Goal: Task Accomplishment & Management: Manage account settings

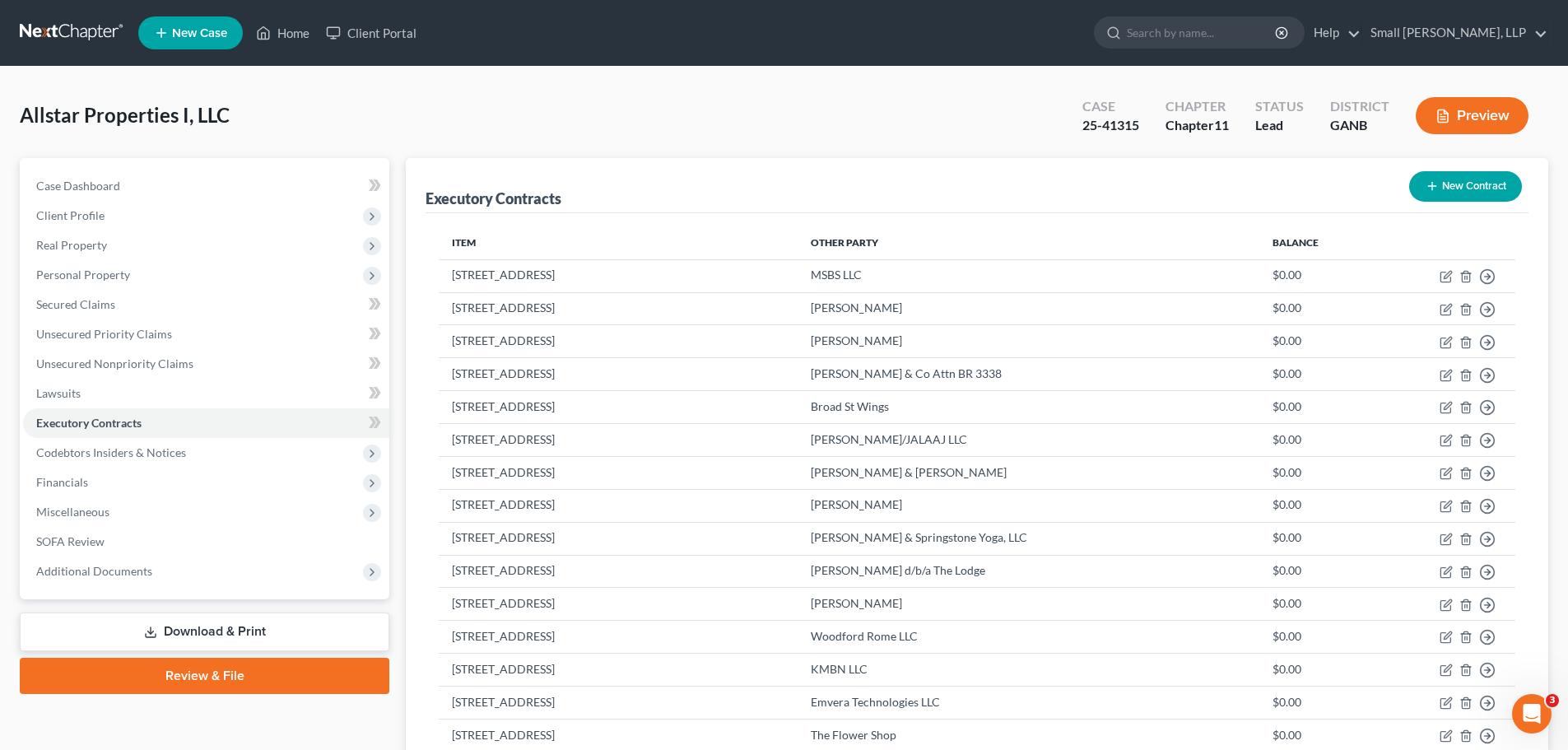
click at [79, 17] on nav "Home New Case Client Portal Small [PERSON_NAME], LLP [EMAIL_ADDRESS][DOMAIN_NAM…" at bounding box center [784, 33] width 1568 height 66
click at [83, 28] on link at bounding box center [73, 33] width 106 height 29
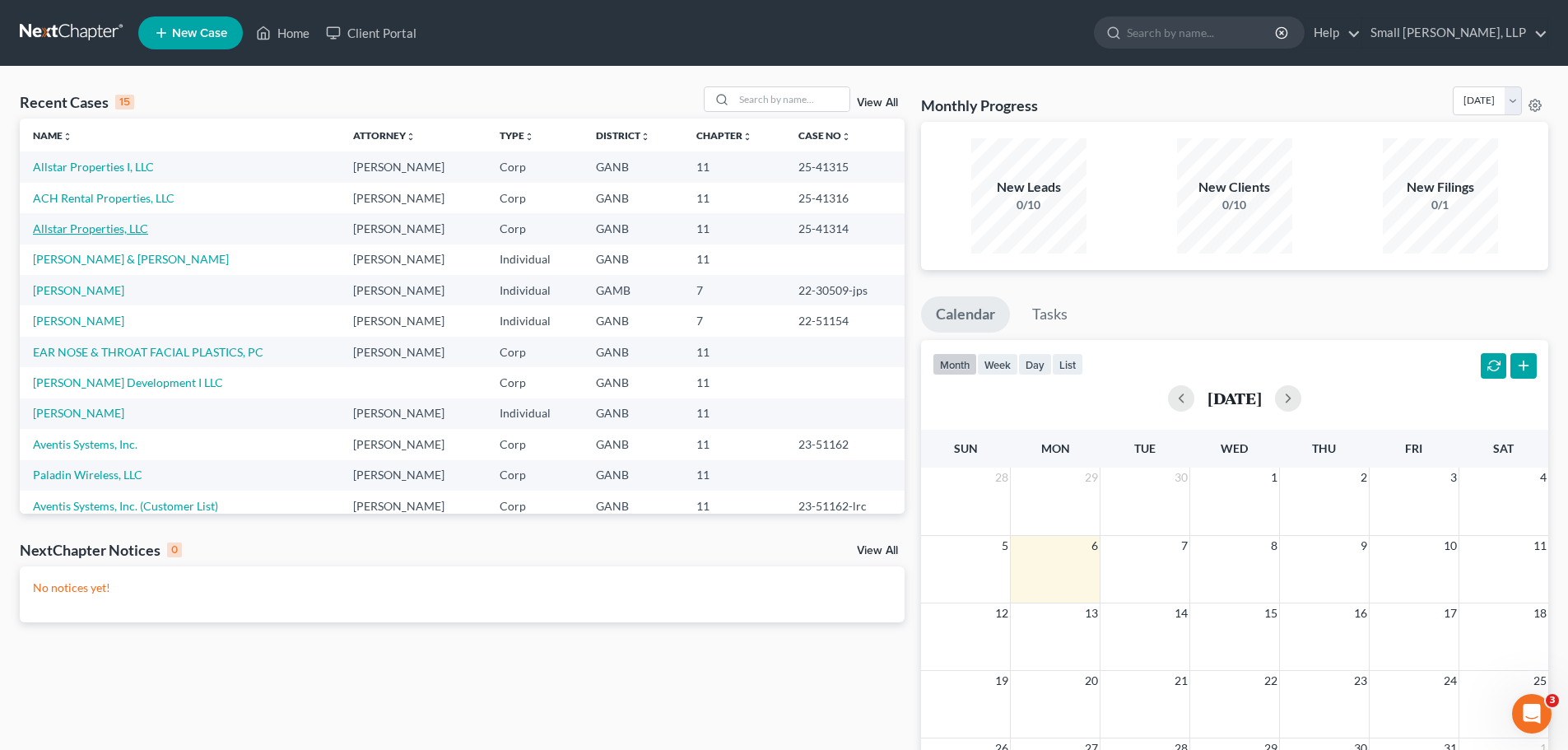
click at [84, 229] on link "Allstar Properties, LLC" at bounding box center [91, 228] width 116 height 14
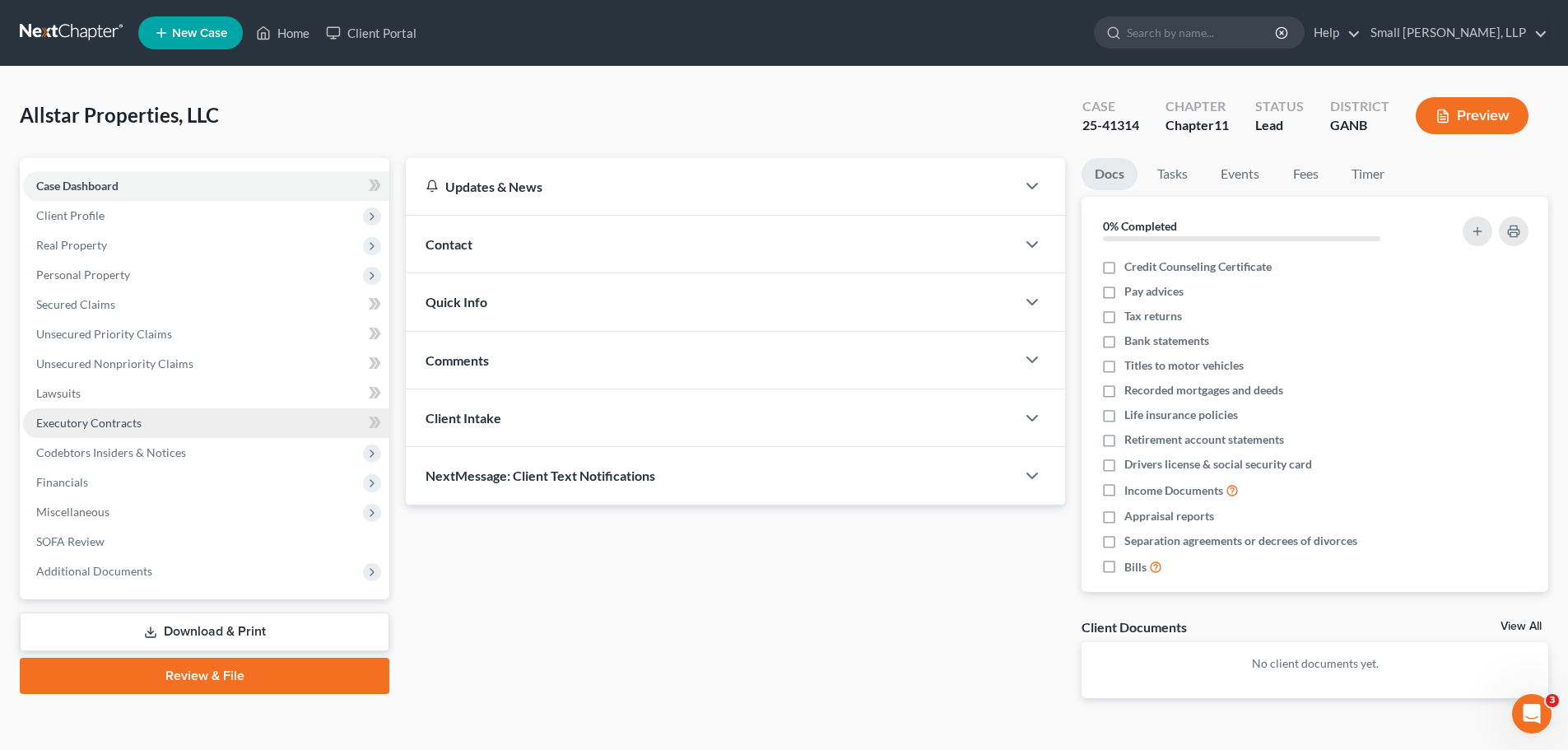
click at [84, 420] on span "Executory Contracts" at bounding box center [88, 422] width 106 height 14
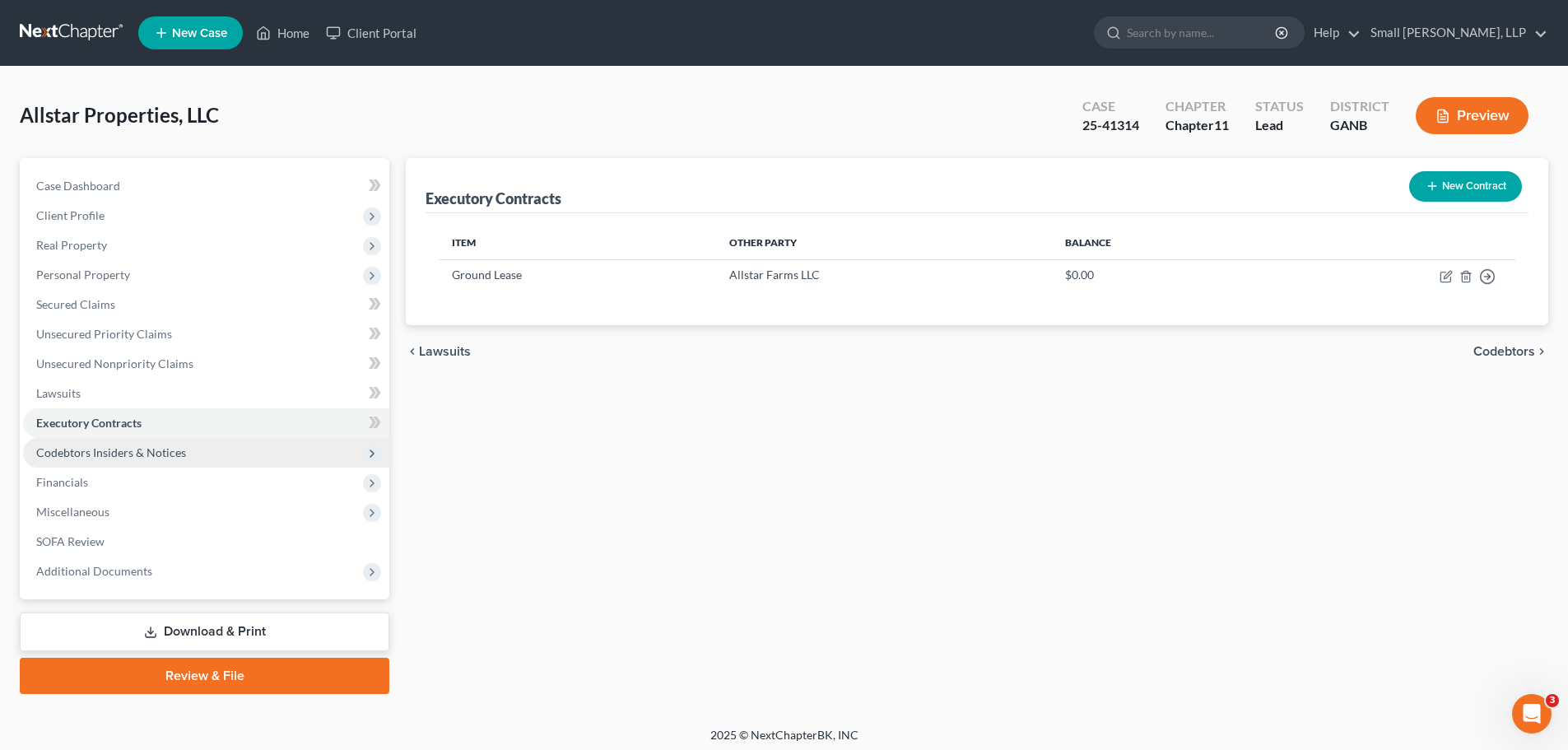
click at [136, 449] on span "Codebtors Insiders & Notices" at bounding box center [110, 452] width 150 height 14
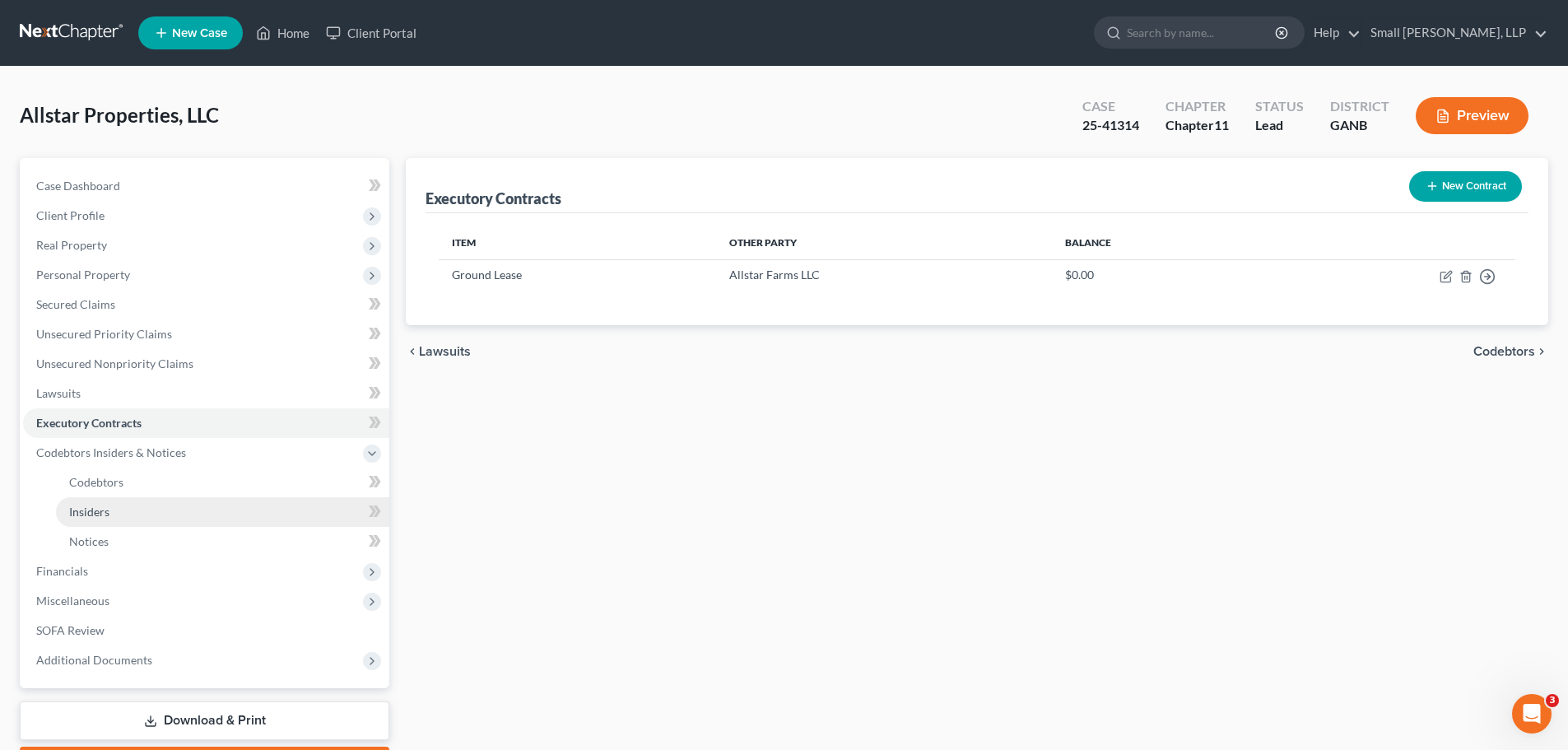
click at [92, 508] on span "Insiders" at bounding box center [89, 511] width 40 height 14
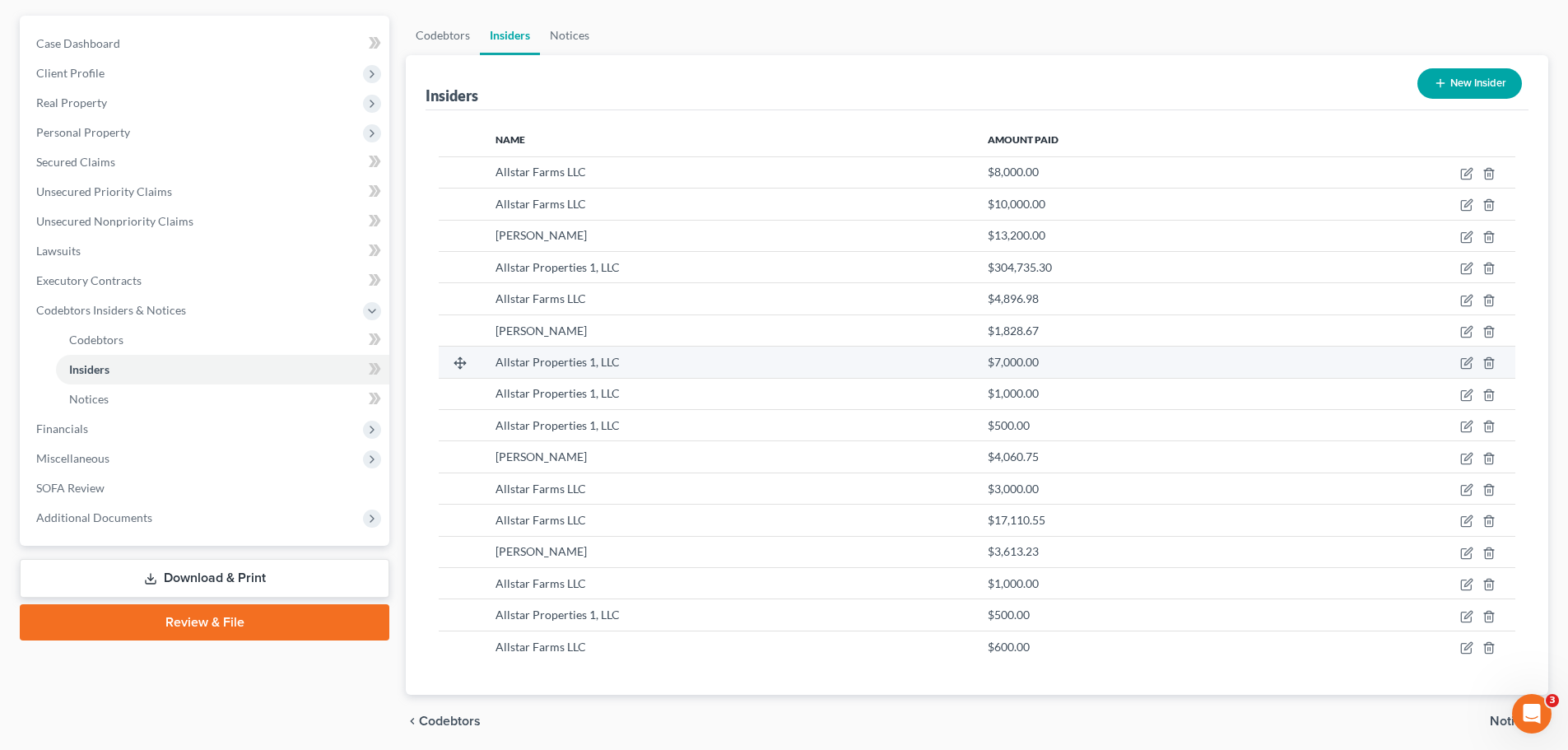
scroll to position [164, 0]
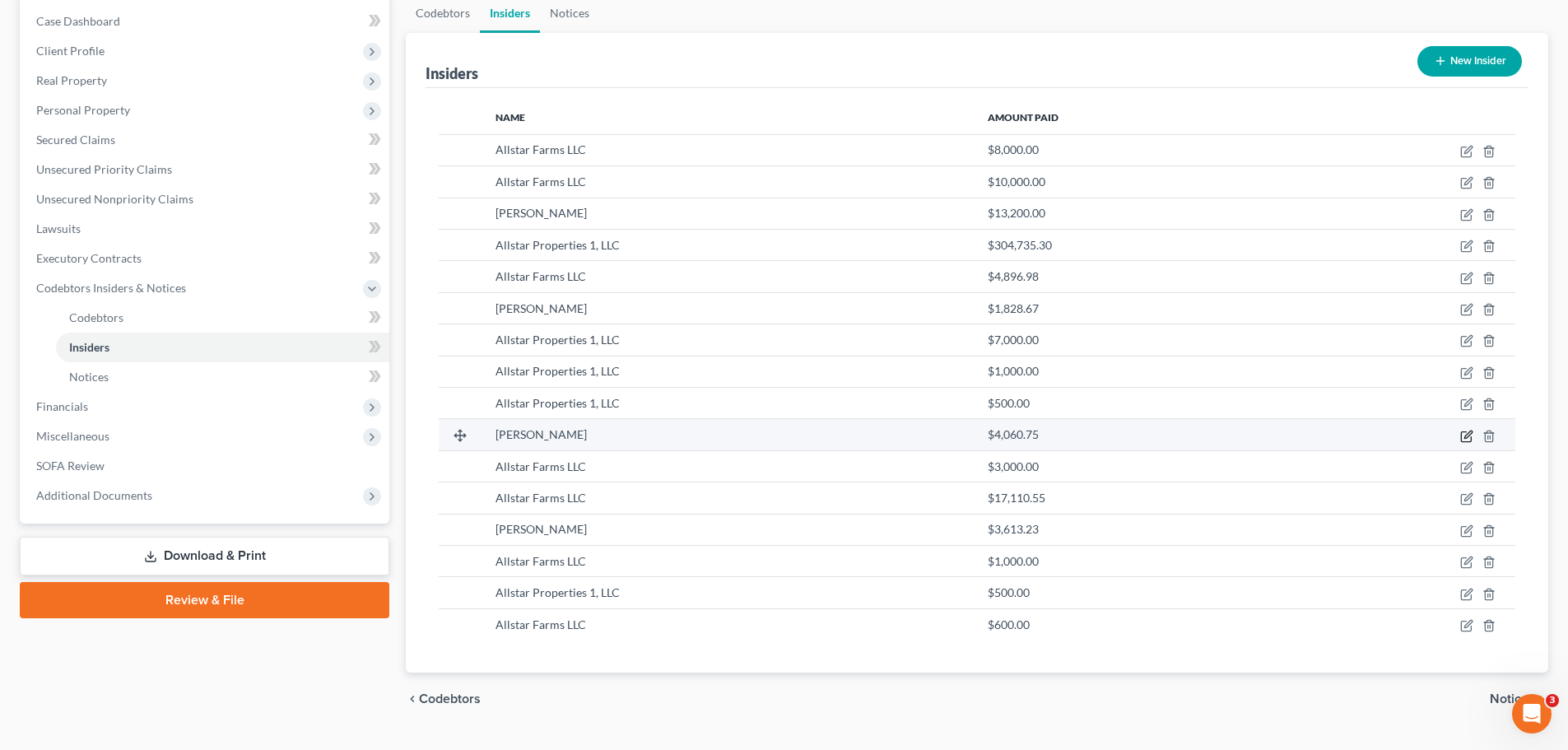
click at [1469, 430] on icon "button" at bounding box center [1467, 436] width 13 height 13
select select "10"
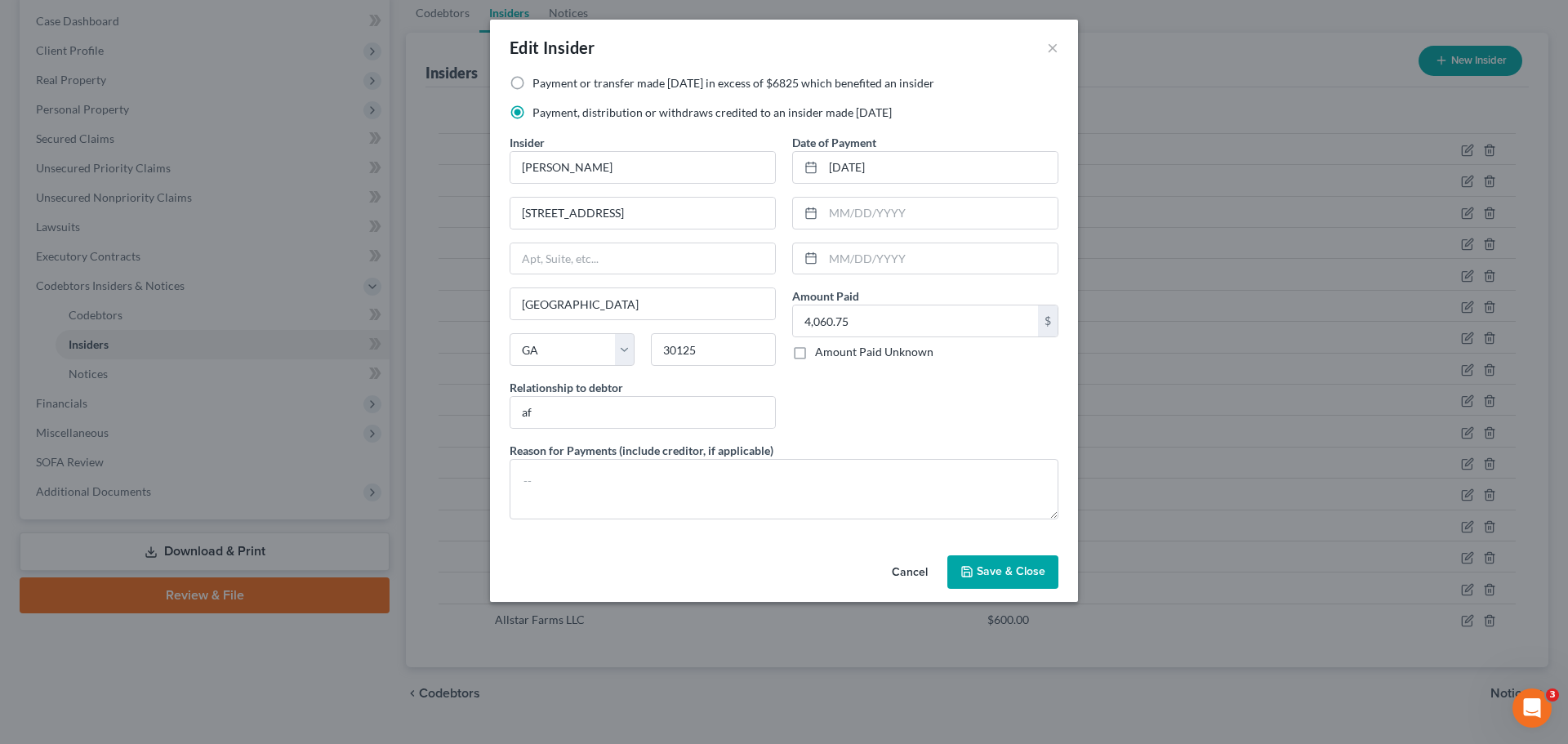
click at [1021, 575] on span "Save & Close" at bounding box center [1010, 571] width 68 height 14
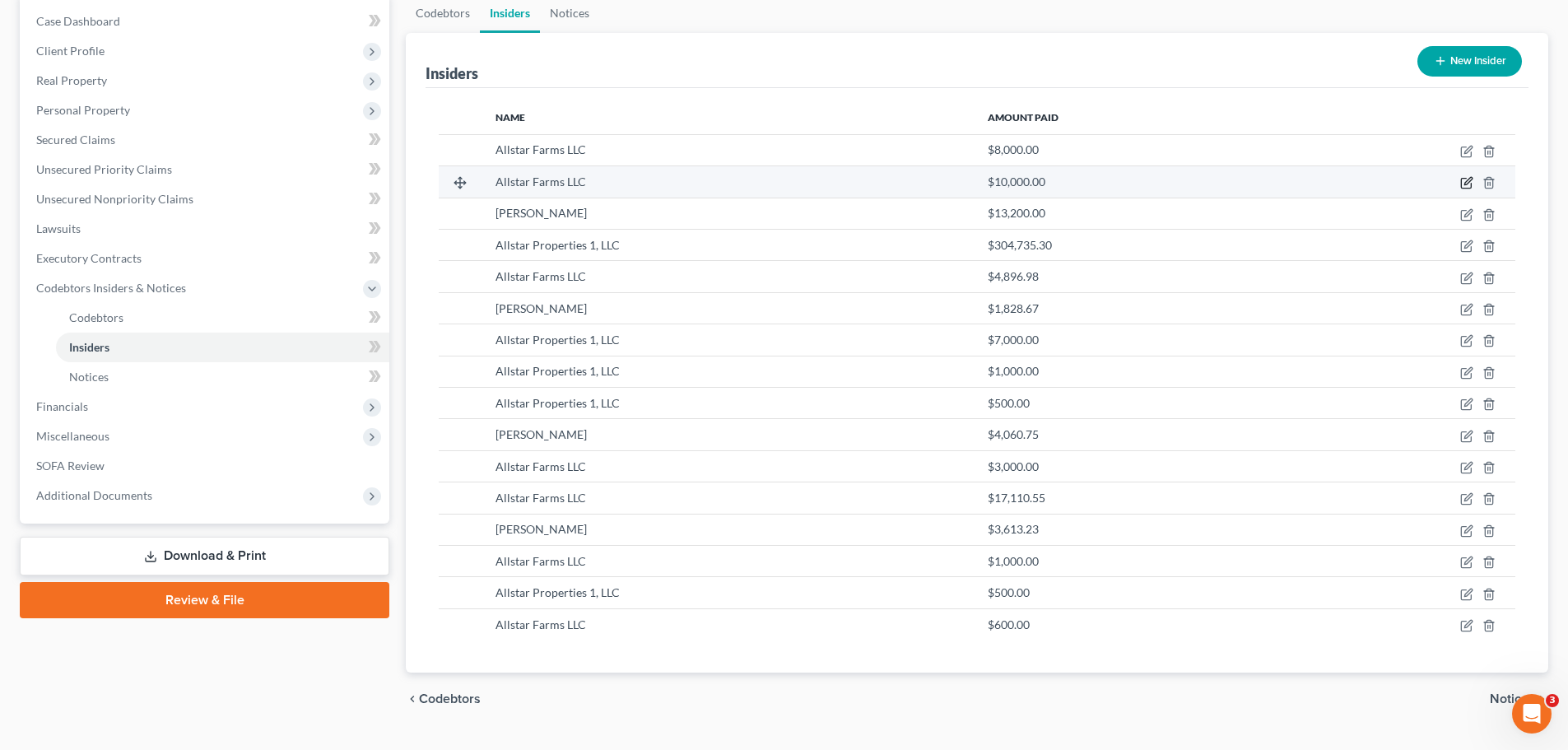
click at [1465, 181] on icon "button" at bounding box center [1467, 183] width 13 height 13
select select "10"
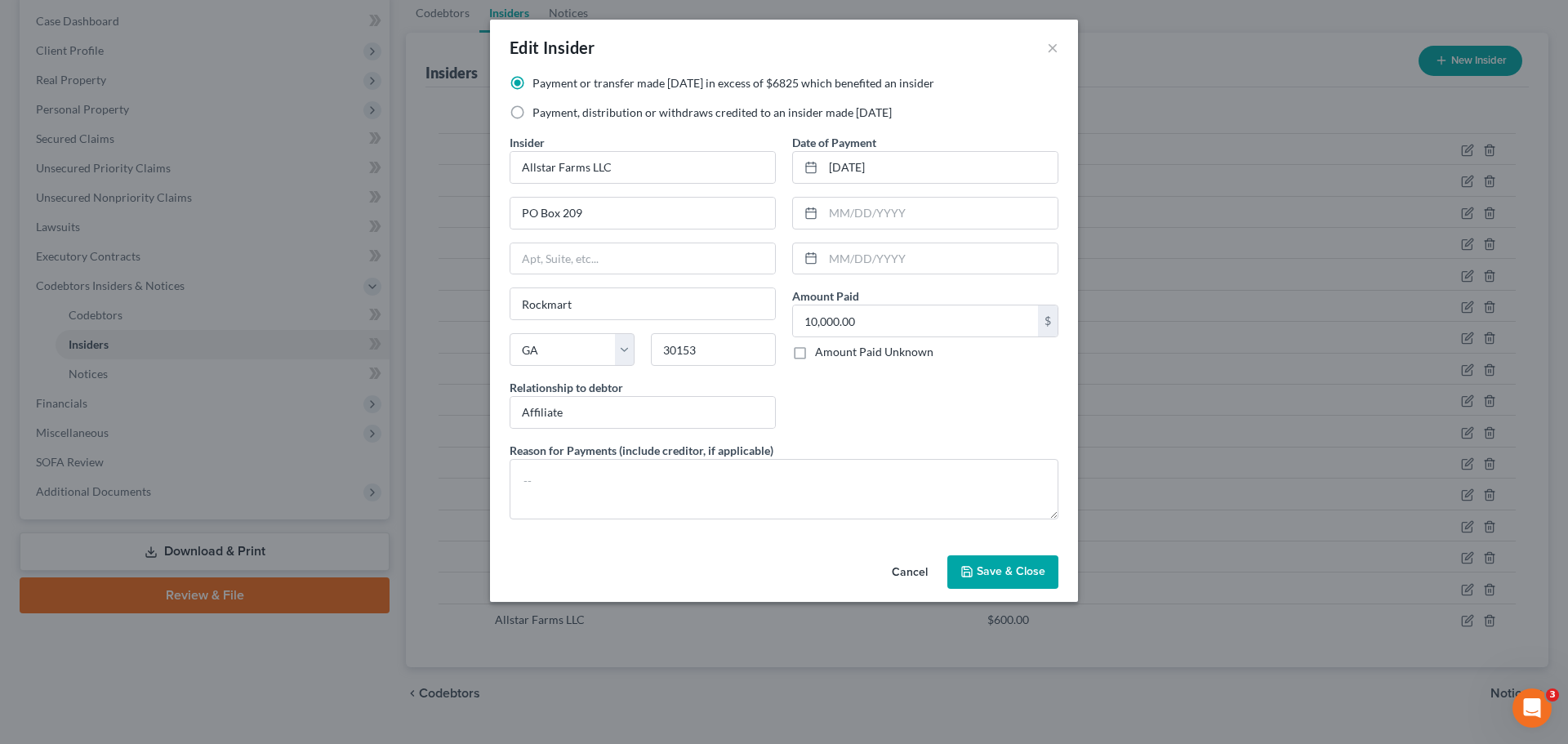
click at [1041, 567] on span "Save & Close" at bounding box center [1010, 571] width 68 height 14
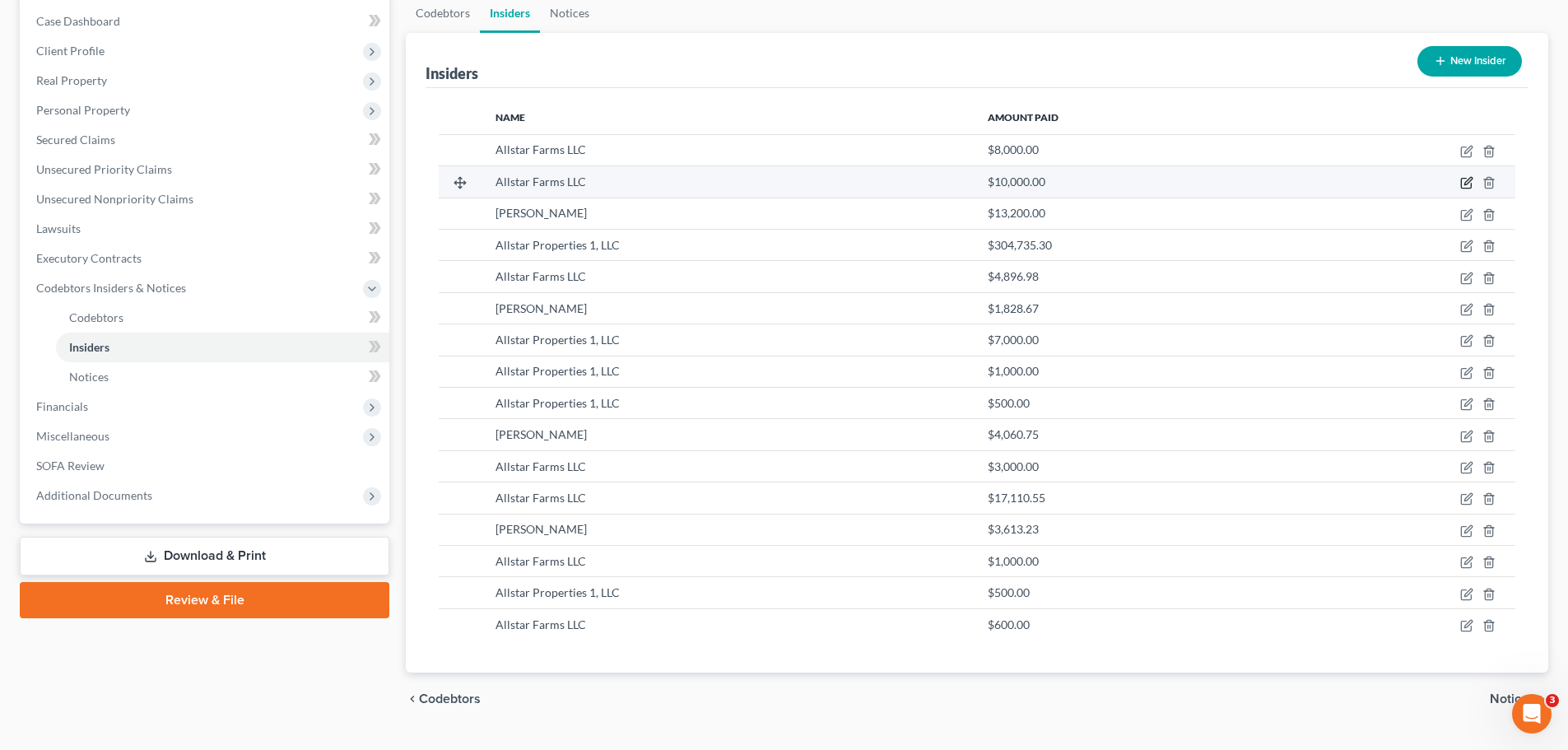
click at [1462, 177] on icon "button" at bounding box center [1467, 183] width 13 height 13
select select "10"
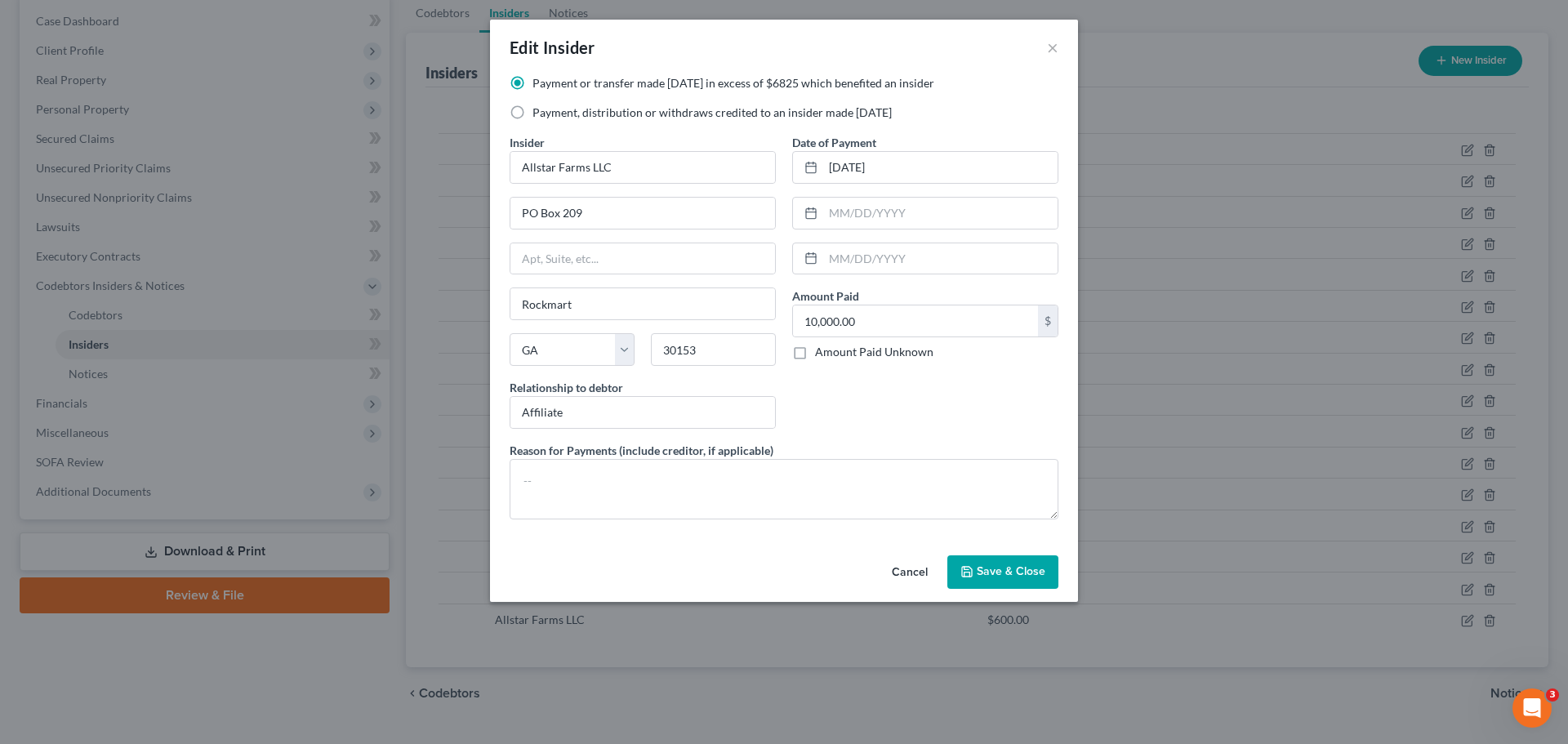
click at [1011, 568] on span "Save & Close" at bounding box center [1010, 571] width 68 height 14
